Goal: Obtain resource: Obtain resource

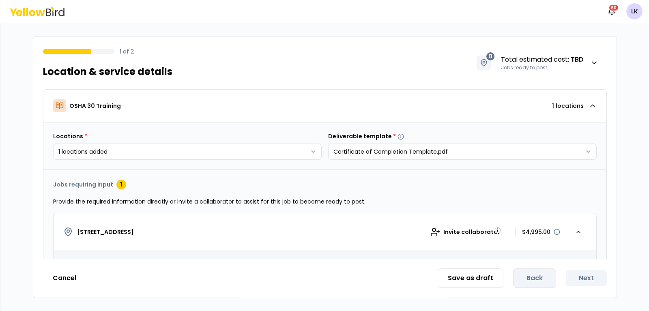
click at [246, 58] on div "1 of 2 Location & service details 0 Total estimated cost : TBD Jobs ready to po…" at bounding box center [325, 58] width 584 height 43
click at [32, 11] on icon at bounding box center [32, 13] width 6 height 6
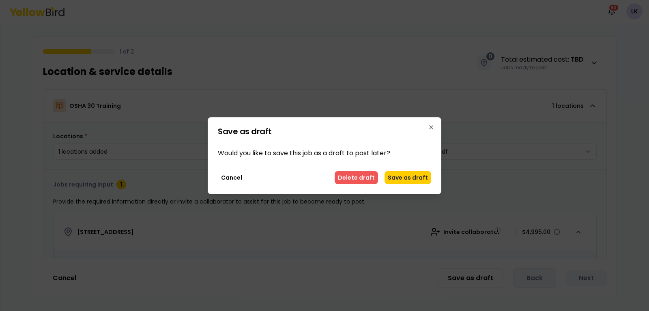
click at [349, 177] on button "Delete draft" at bounding box center [356, 177] width 43 height 13
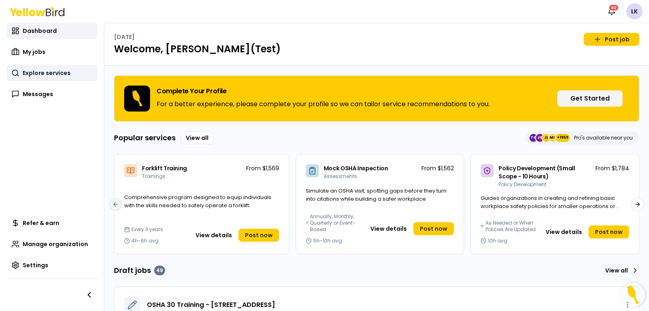
click at [58, 69] on span "Explore services" at bounding box center [47, 73] width 48 height 8
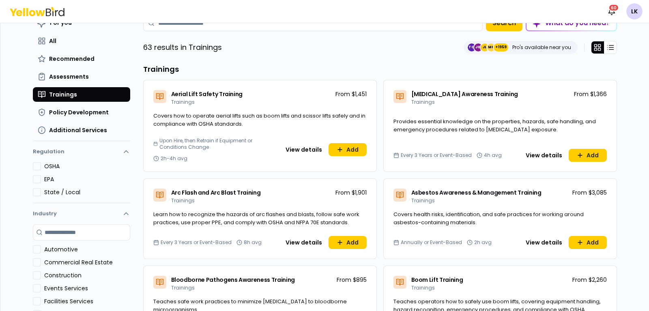
scroll to position [50, 0]
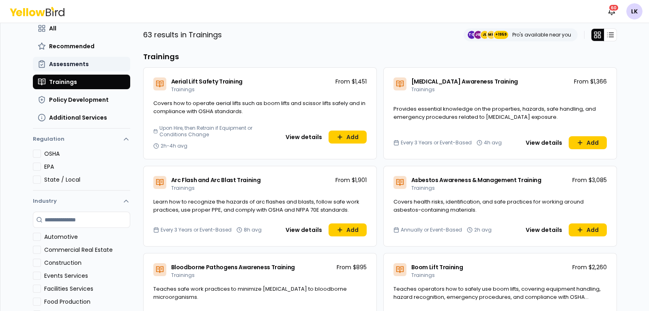
click at [69, 62] on span "Assessments" at bounding box center [69, 64] width 40 height 8
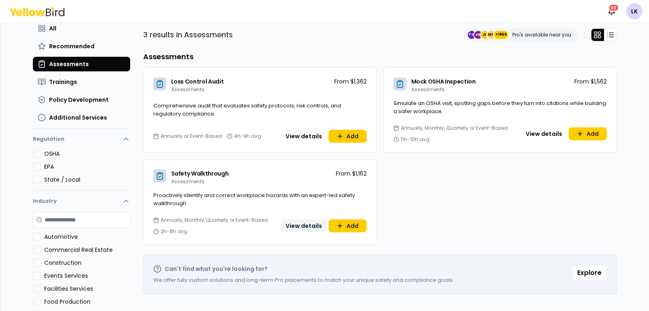
click at [304, 230] on button "View details" at bounding box center [304, 226] width 46 height 13
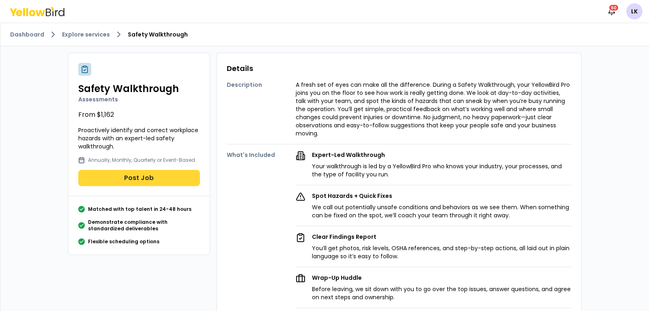
click at [135, 176] on button "Post Job" at bounding box center [139, 178] width 122 height 16
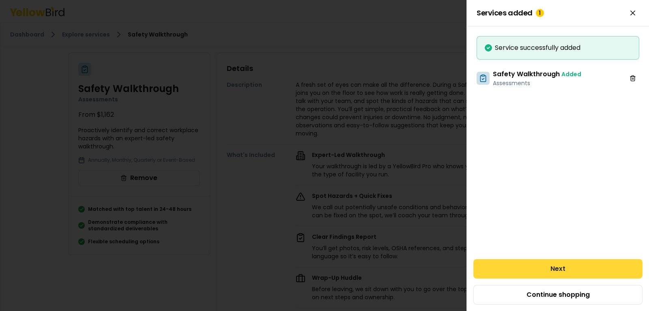
click at [534, 260] on button "Next" at bounding box center [558, 268] width 169 height 19
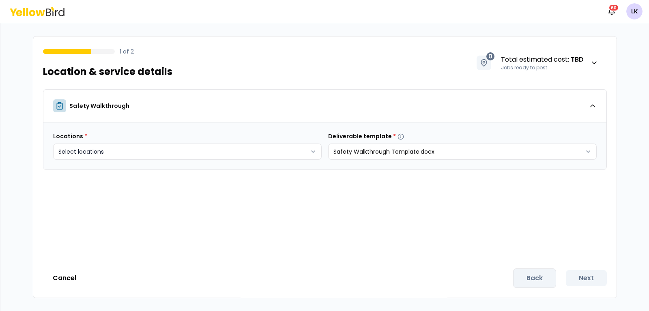
click at [309, 155] on body "Notifications 60 LK 1 of 2 Location & service details 0 Total estimated cost : …" at bounding box center [324, 155] width 649 height 311
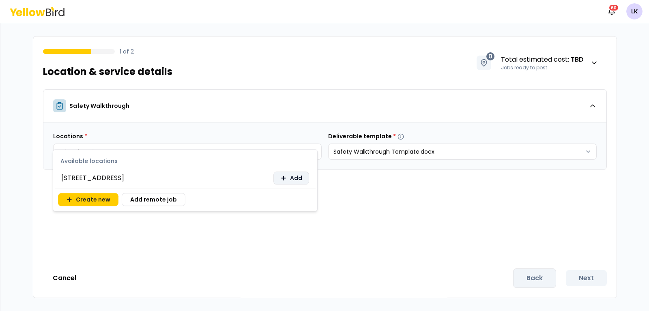
click at [292, 176] on span "Add" at bounding box center [296, 178] width 12 height 8
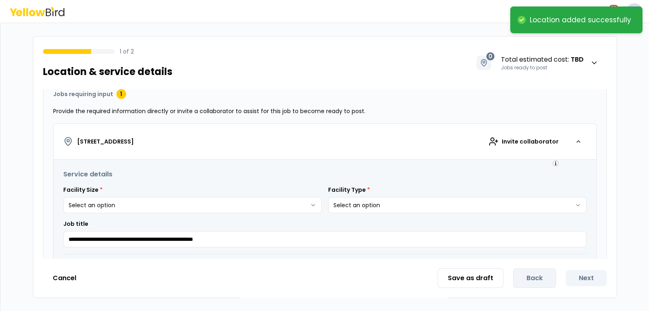
scroll to position [101, 0]
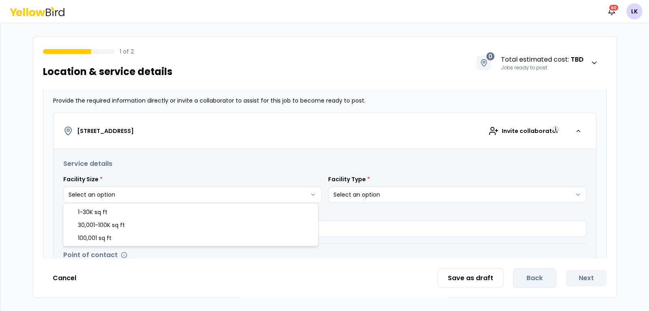
click at [314, 187] on html "**********" at bounding box center [324, 155] width 649 height 311
select select "*"
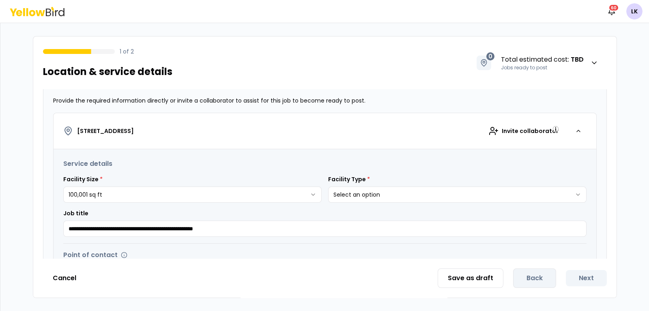
click at [372, 191] on html "**********" at bounding box center [324, 155] width 649 height 311
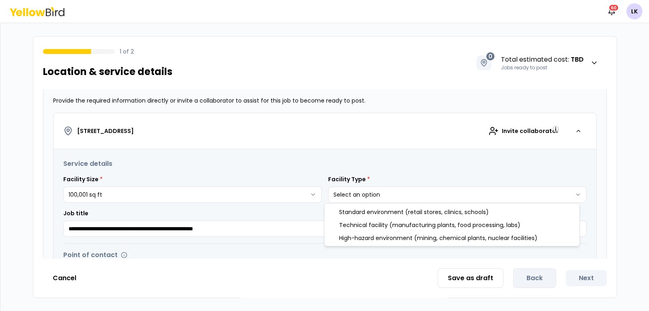
select select "*"
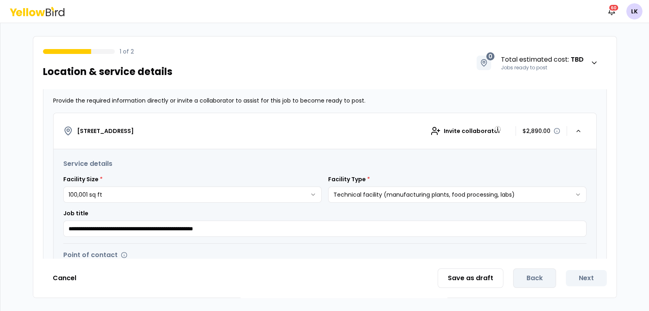
click at [310, 191] on html "**********" at bounding box center [324, 155] width 649 height 311
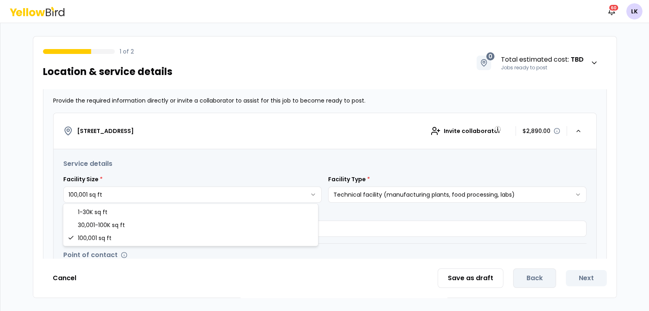
select select "*"
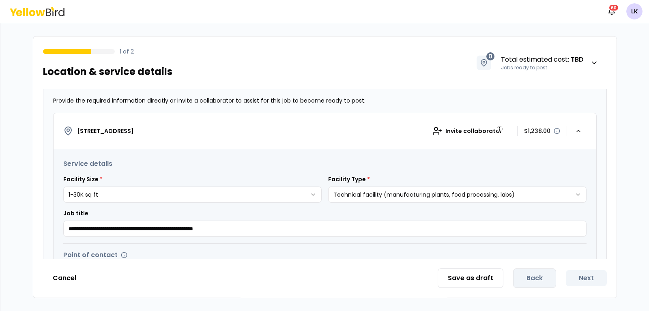
click at [382, 192] on html "**********" at bounding box center [324, 155] width 649 height 311
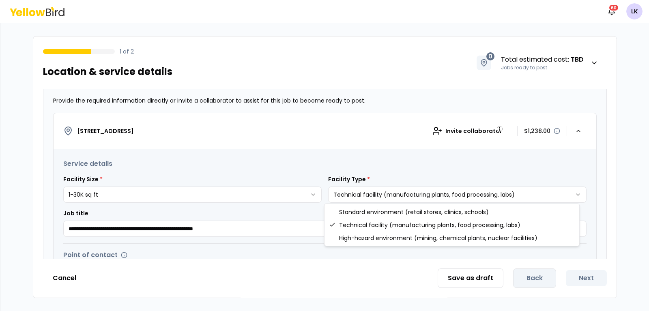
select select "*"
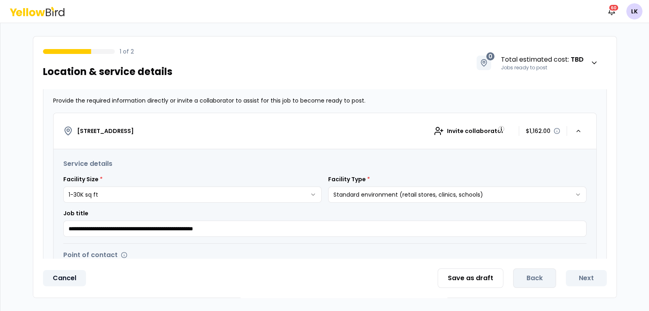
click at [69, 279] on button "Cancel" at bounding box center [64, 278] width 43 height 16
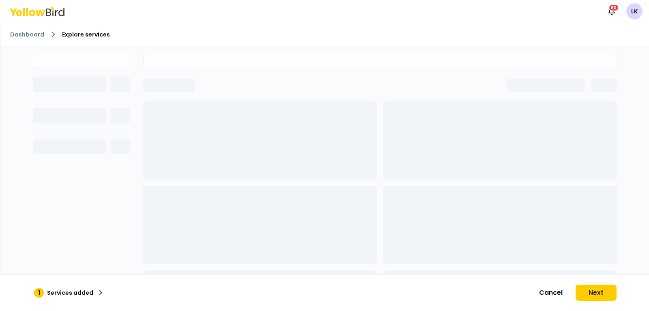
click at [39, 13] on icon at bounding box center [40, 13] width 9 height 6
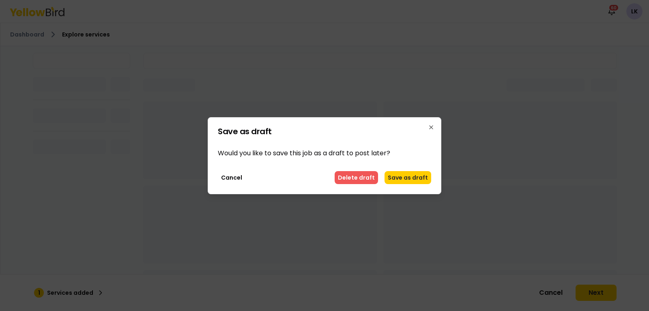
click at [362, 180] on button "Delete draft" at bounding box center [356, 177] width 43 height 13
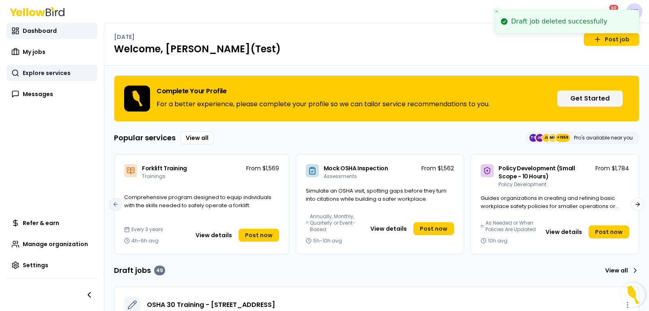
click at [41, 66] on link "Explore services" at bounding box center [51, 73] width 91 height 16
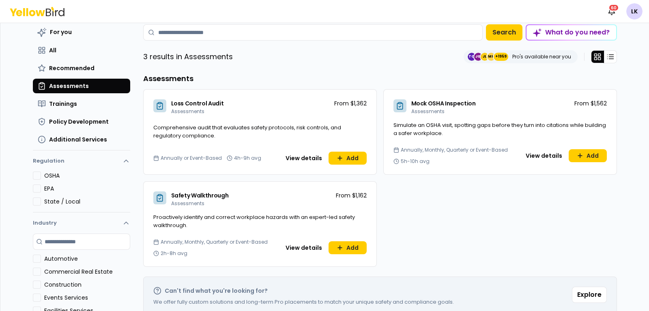
scroll to position [50, 0]
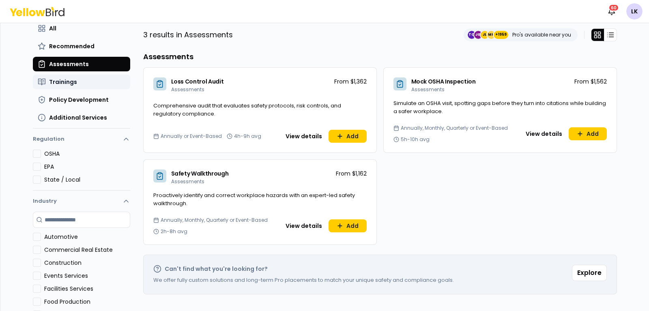
click at [75, 84] on button "Trainings" at bounding box center [81, 82] width 97 height 15
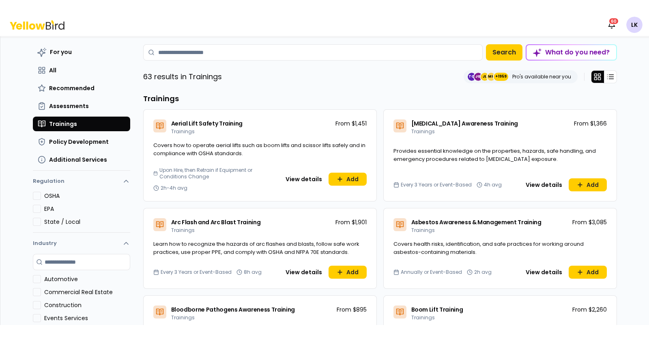
scroll to position [0, 0]
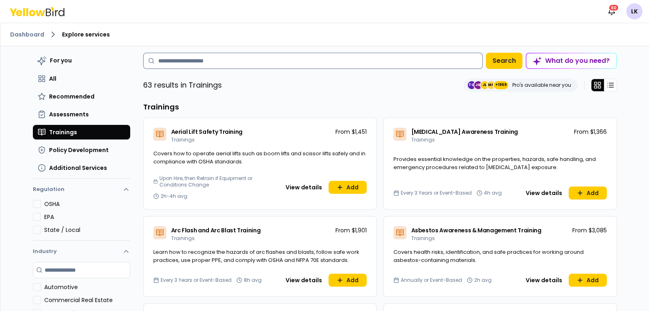
click at [335, 64] on input at bounding box center [313, 61] width 340 height 16
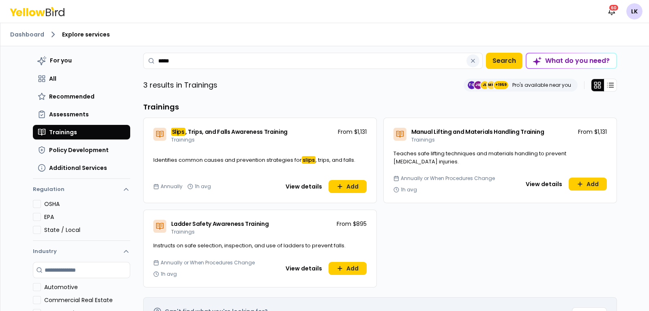
type input "*****"
click at [471, 63] on icon "button" at bounding box center [473, 61] width 6 height 6
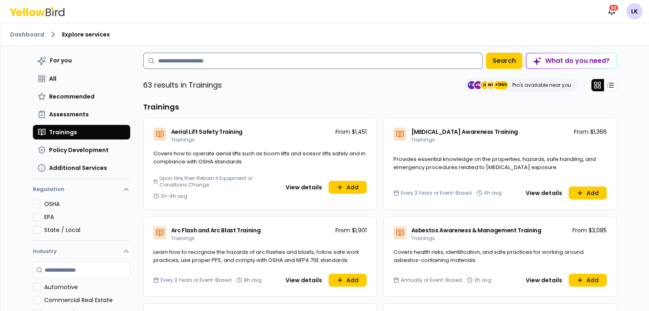
click at [437, 65] on input at bounding box center [313, 61] width 340 height 16
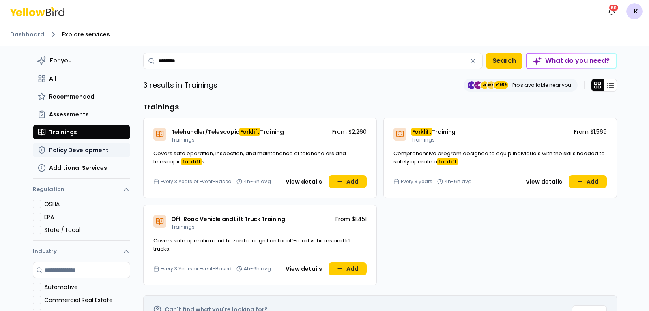
type input "********"
click at [88, 154] on button "Policy Development" at bounding box center [81, 150] width 97 height 15
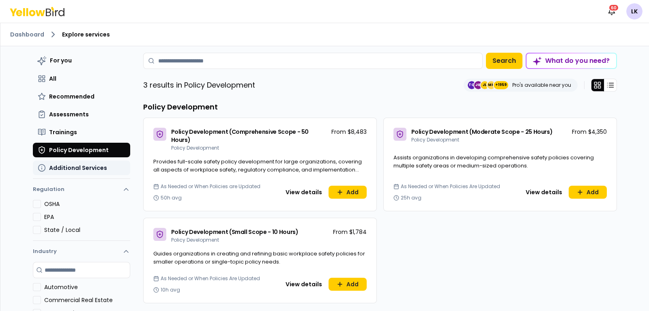
click at [74, 163] on button "Additional Services" at bounding box center [81, 168] width 97 height 15
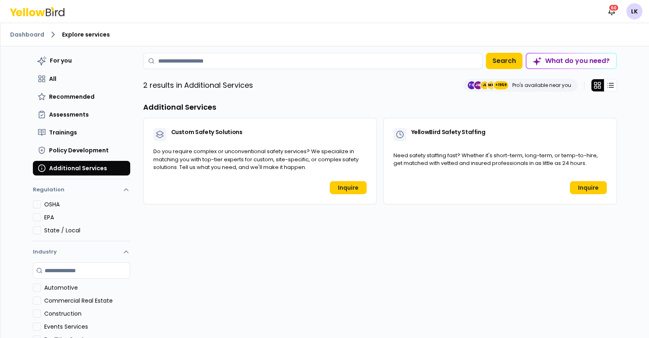
drag, startPoint x: 571, startPoint y: 1, endPoint x: 161, endPoint y: 257, distance: 483.3
click at [161, 257] on div "For you All Recommended Assessments Trainings Policy Development Additional Ser…" at bounding box center [380, 231] width 474 height 357
click at [67, 110] on span "Assessments" at bounding box center [69, 114] width 40 height 8
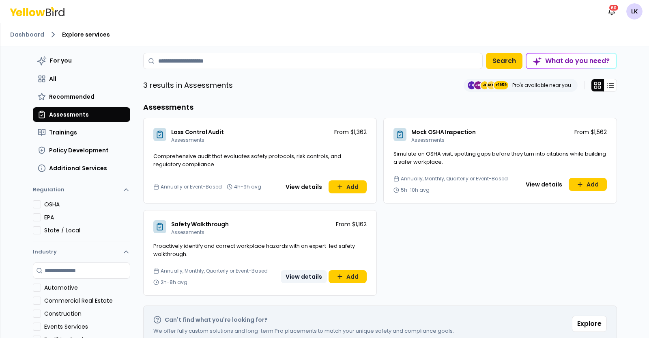
click at [291, 278] on button "View details" at bounding box center [304, 276] width 46 height 13
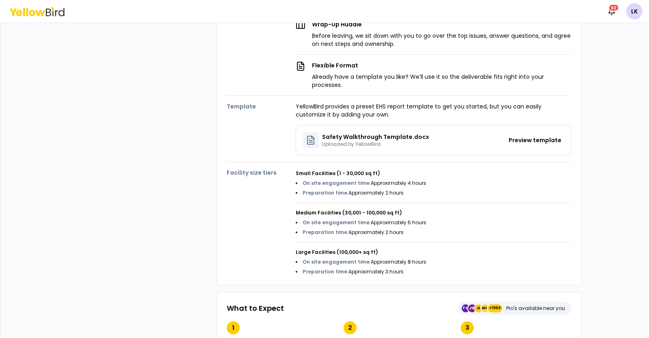
scroll to position [152, 0]
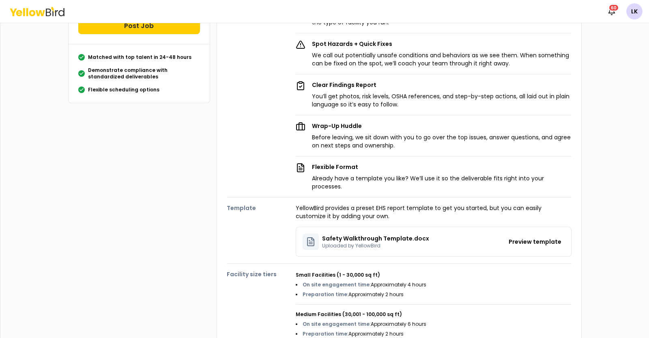
click at [326, 234] on p "Safety Walkthrough Template.docx" at bounding box center [375, 238] width 107 height 8
click at [306, 237] on icon at bounding box center [311, 242] width 10 height 10
click at [332, 234] on p "Safety Walkthrough Template.docx" at bounding box center [375, 238] width 107 height 8
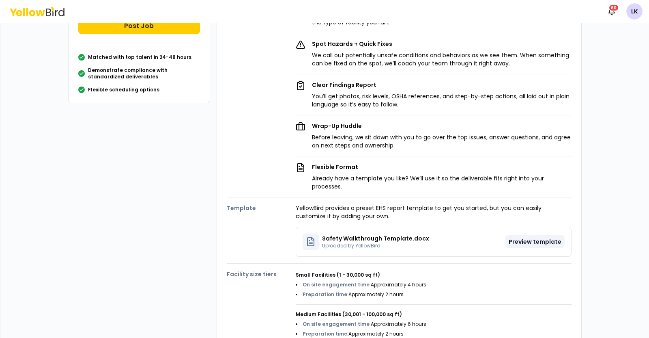
click at [513, 235] on button "Preview template" at bounding box center [535, 241] width 59 height 13
click at [514, 235] on button "Preview template" at bounding box center [535, 241] width 59 height 13
drag, startPoint x: 516, startPoint y: 232, endPoint x: 527, endPoint y: 234, distance: 10.7
click at [527, 235] on button "Preview template" at bounding box center [535, 241] width 59 height 13
click at [528, 235] on button "Preview template" at bounding box center [535, 241] width 59 height 13
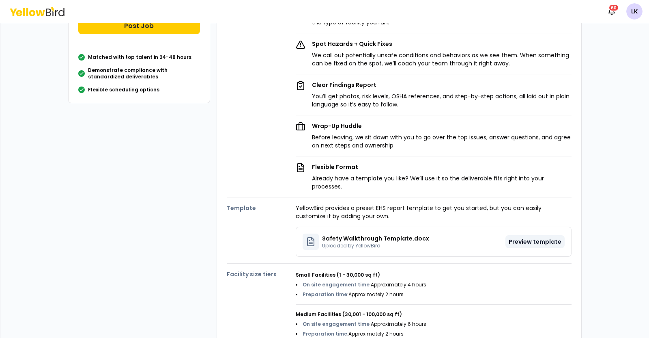
click at [527, 235] on button "Preview template" at bounding box center [535, 241] width 59 height 13
